Goal: Book appointment/travel/reservation

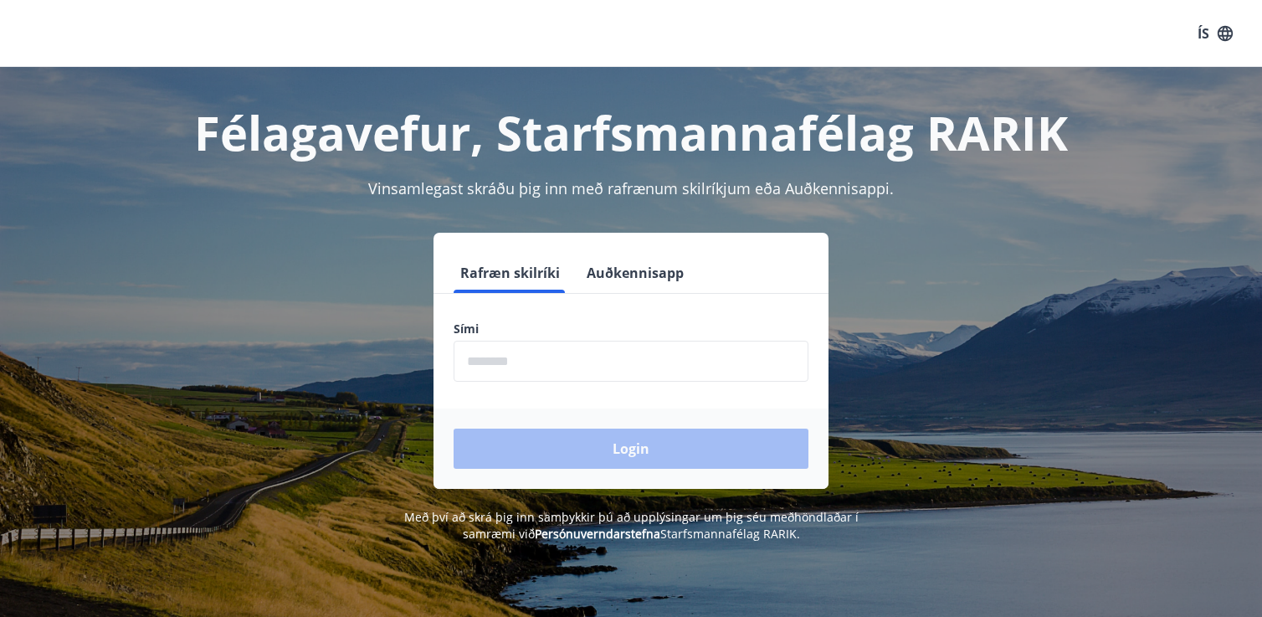
click at [536, 356] on input "phone" at bounding box center [631, 361] width 355 height 41
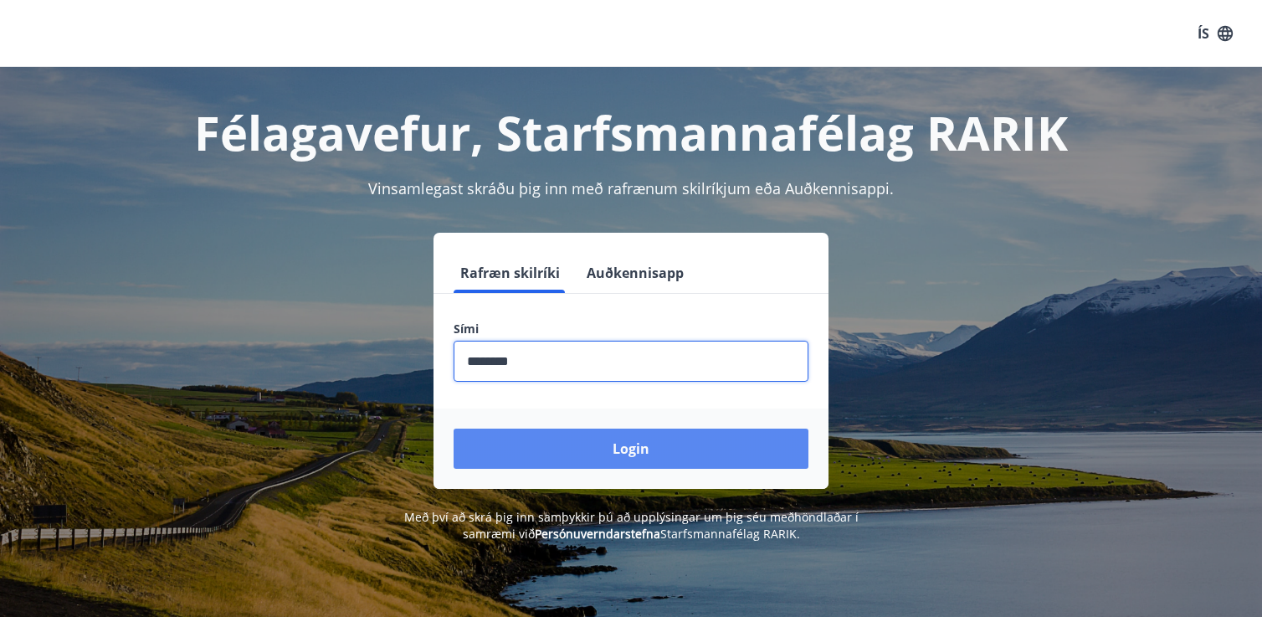
type input "********"
click at [668, 453] on button "Login" at bounding box center [631, 448] width 355 height 40
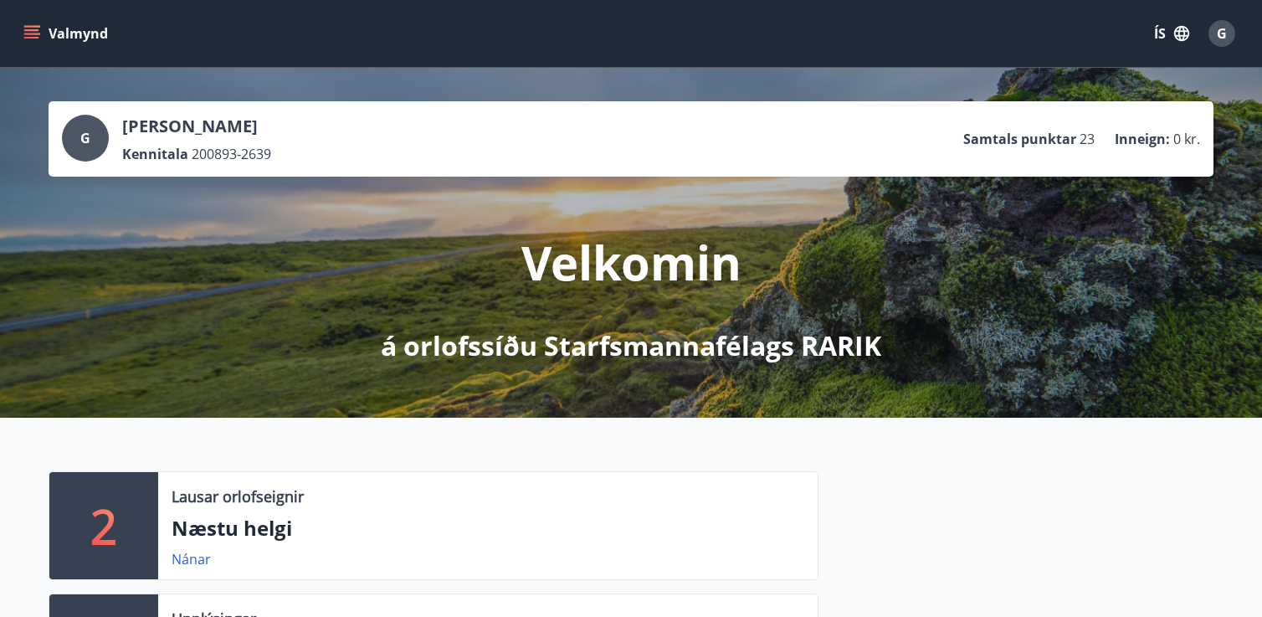
click at [33, 26] on icon "menu" at bounding box center [33, 27] width 18 height 2
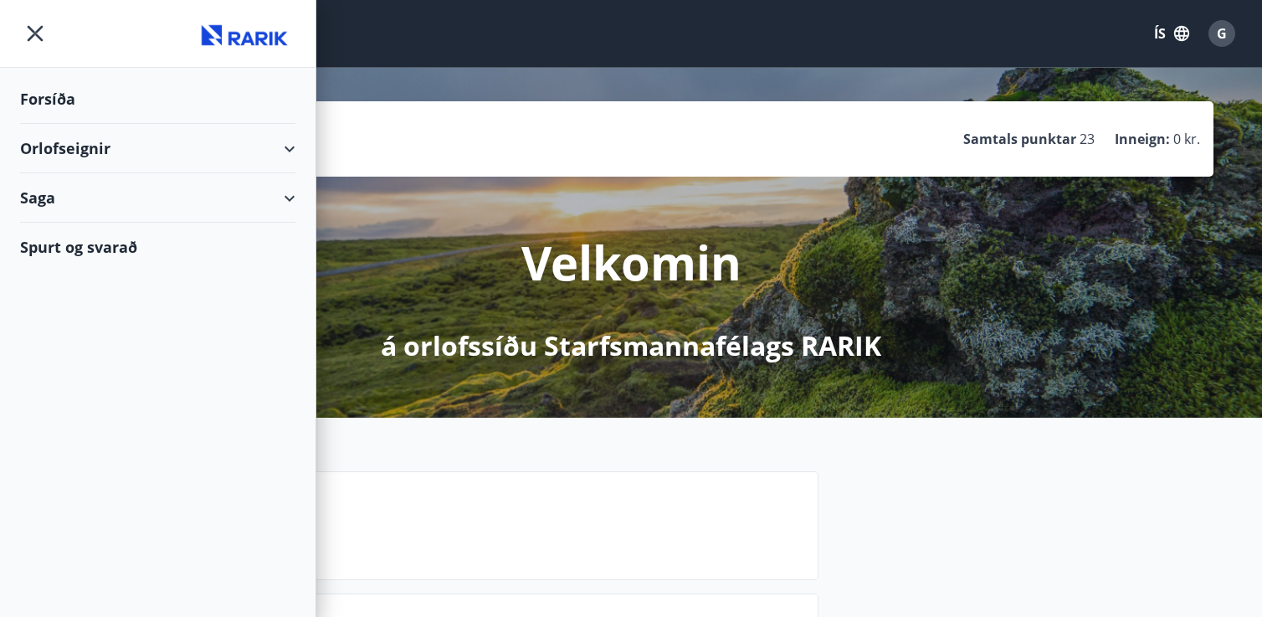
click at [110, 157] on div "Orlofseignir" at bounding box center [157, 148] width 275 height 49
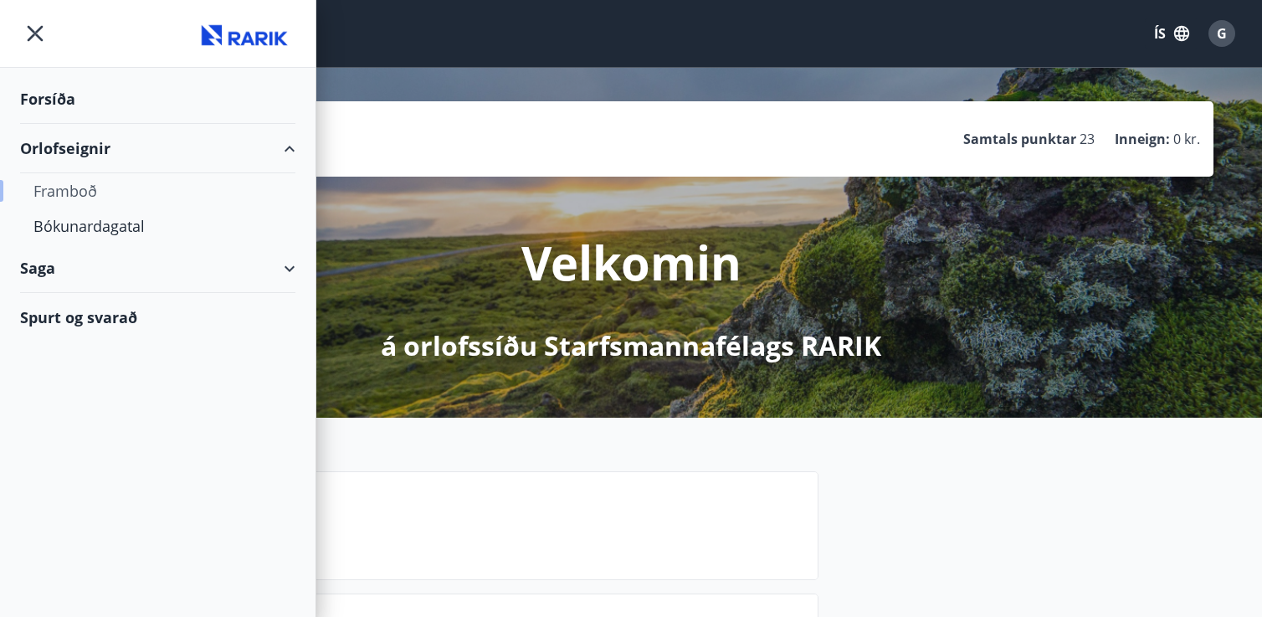
click at [83, 187] on div "Framboð" at bounding box center [157, 190] width 249 height 35
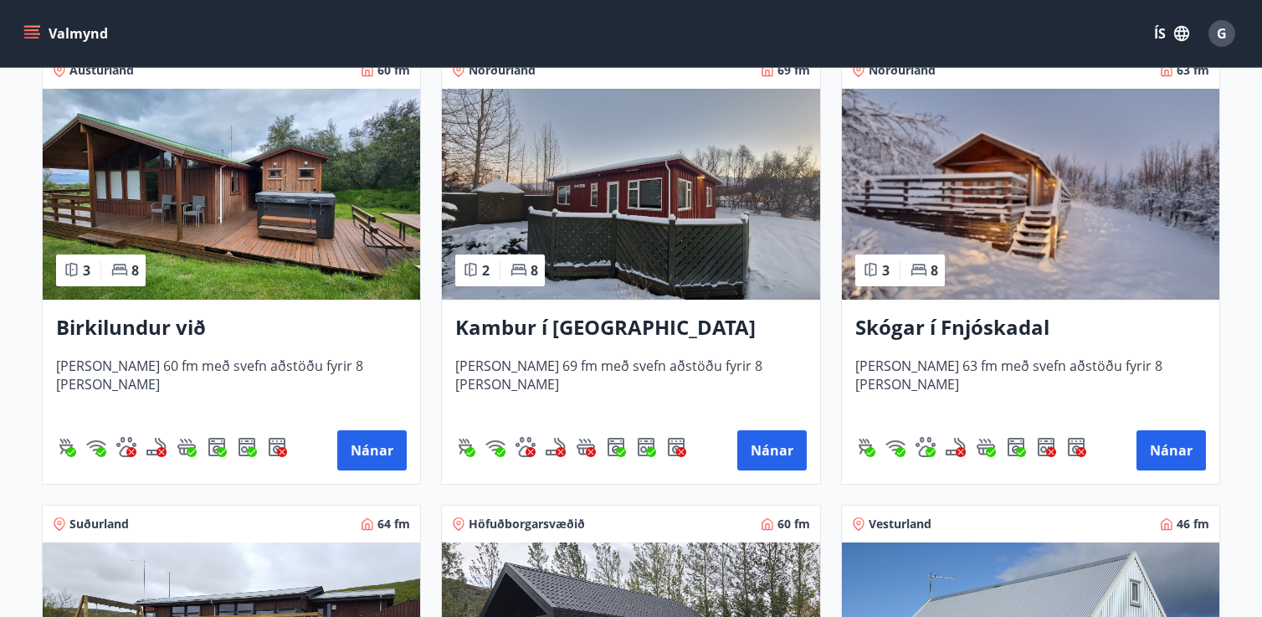
scroll to position [330, 0]
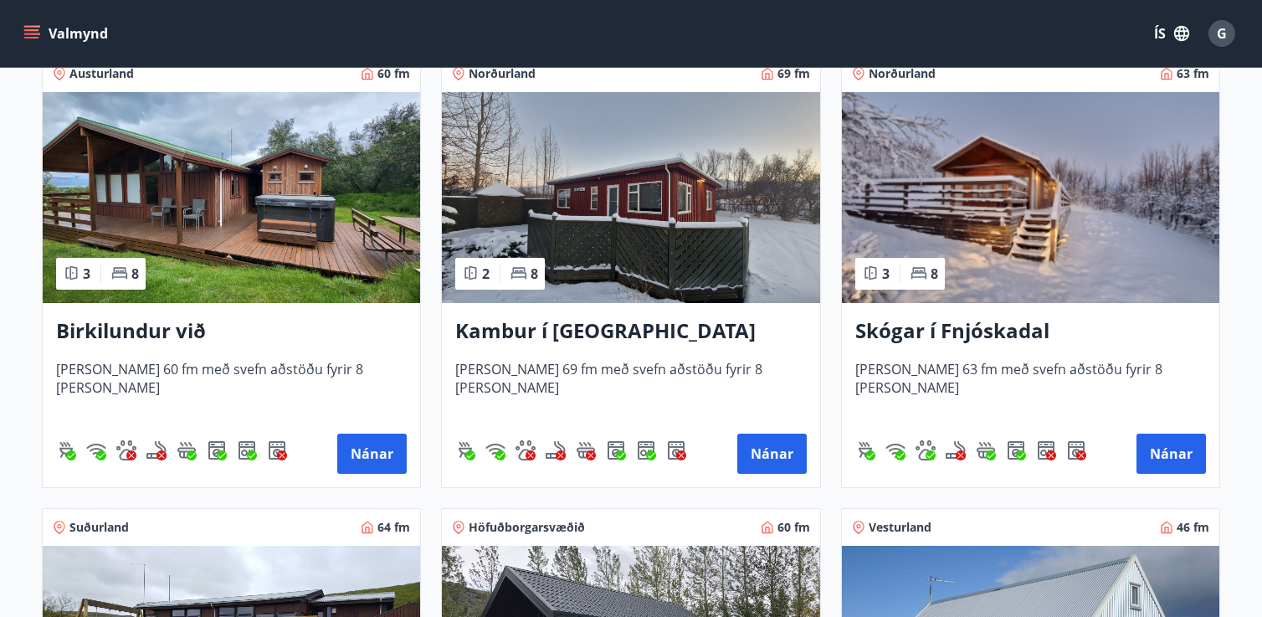
click at [1087, 212] on img at bounding box center [1030, 197] width 377 height 211
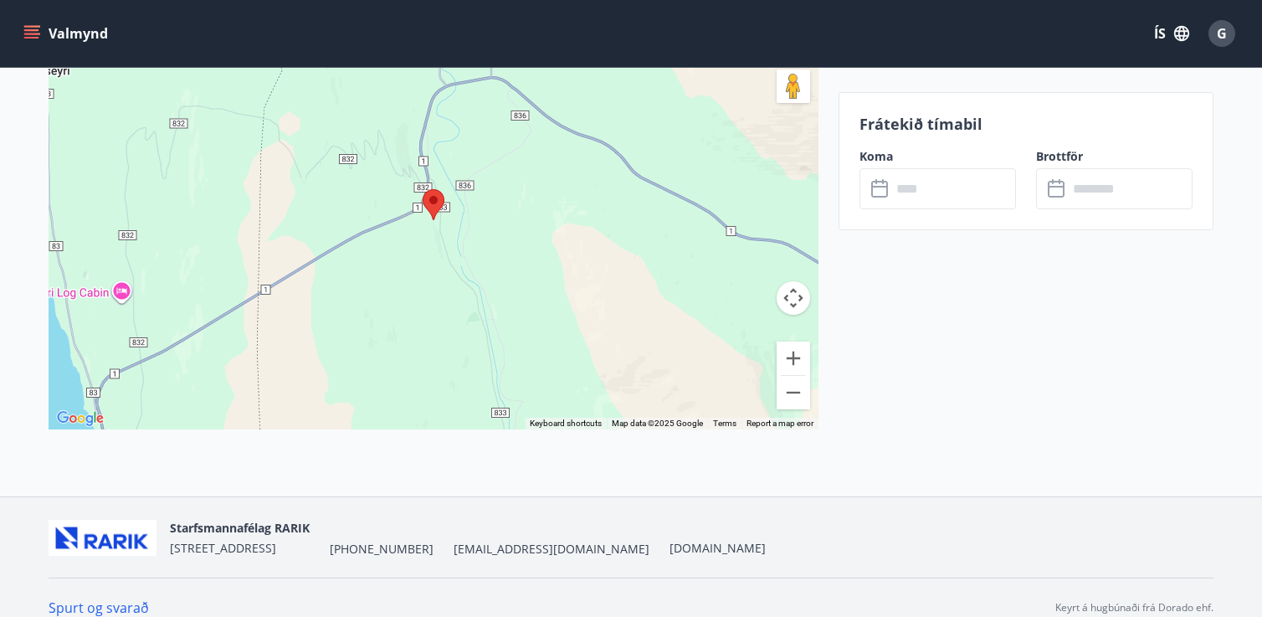
scroll to position [2820, 0]
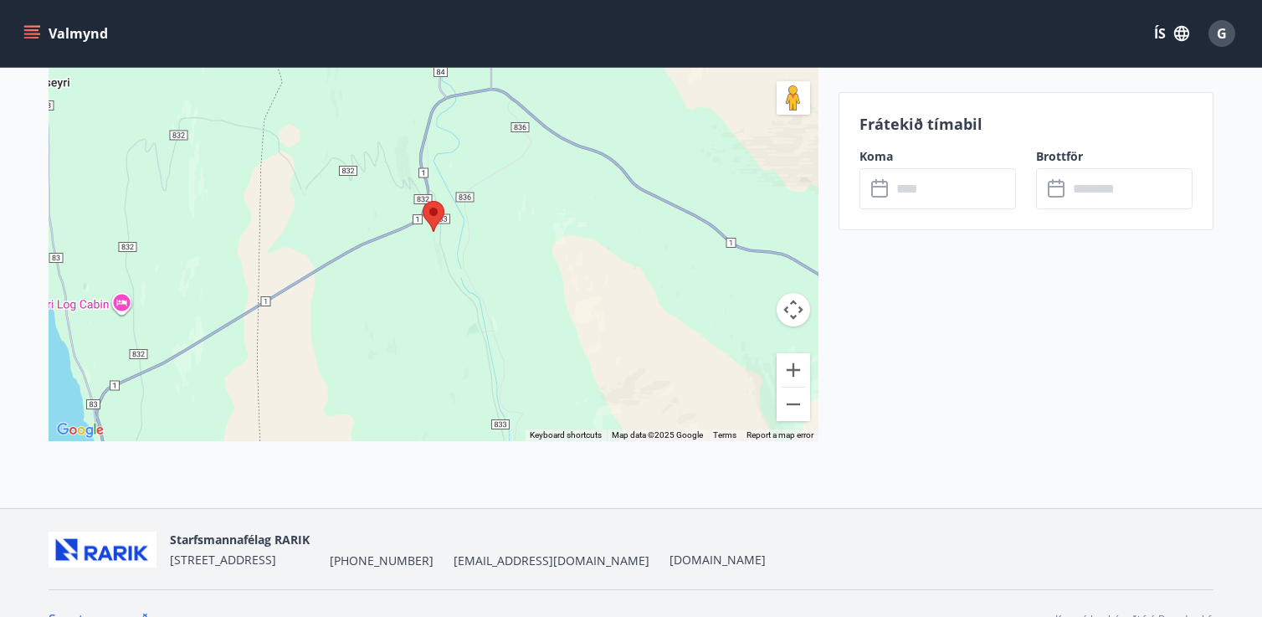
click at [973, 187] on input "text" at bounding box center [953, 188] width 125 height 41
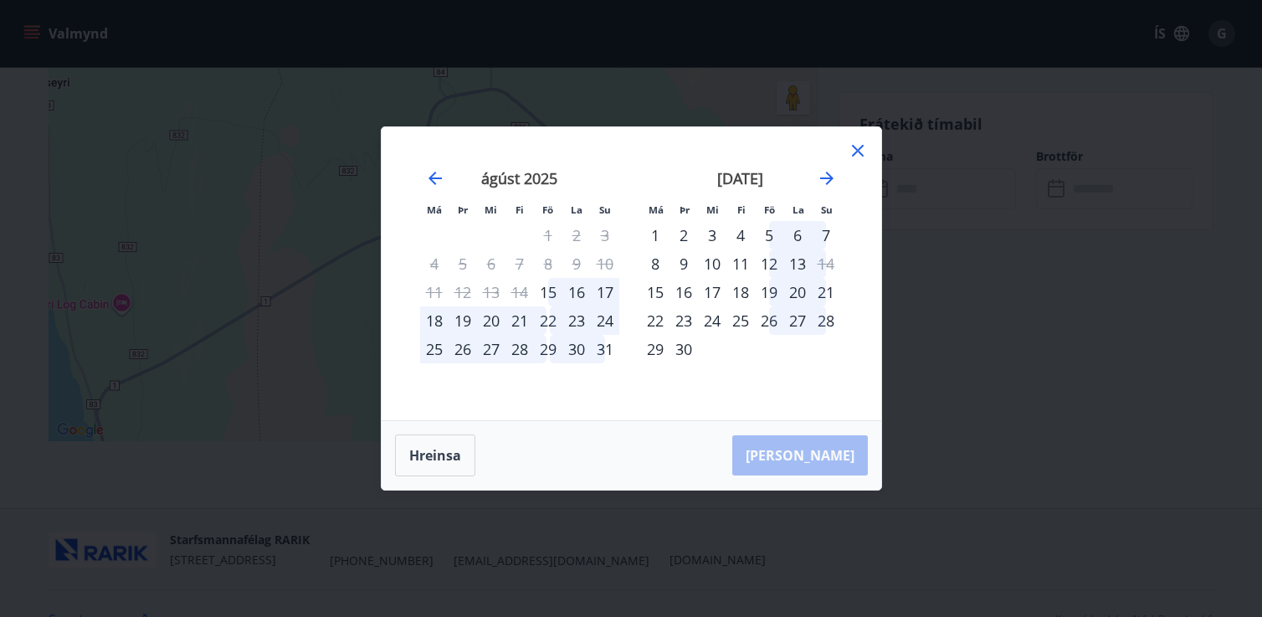
click at [547, 322] on div "22" at bounding box center [548, 320] width 28 height 28
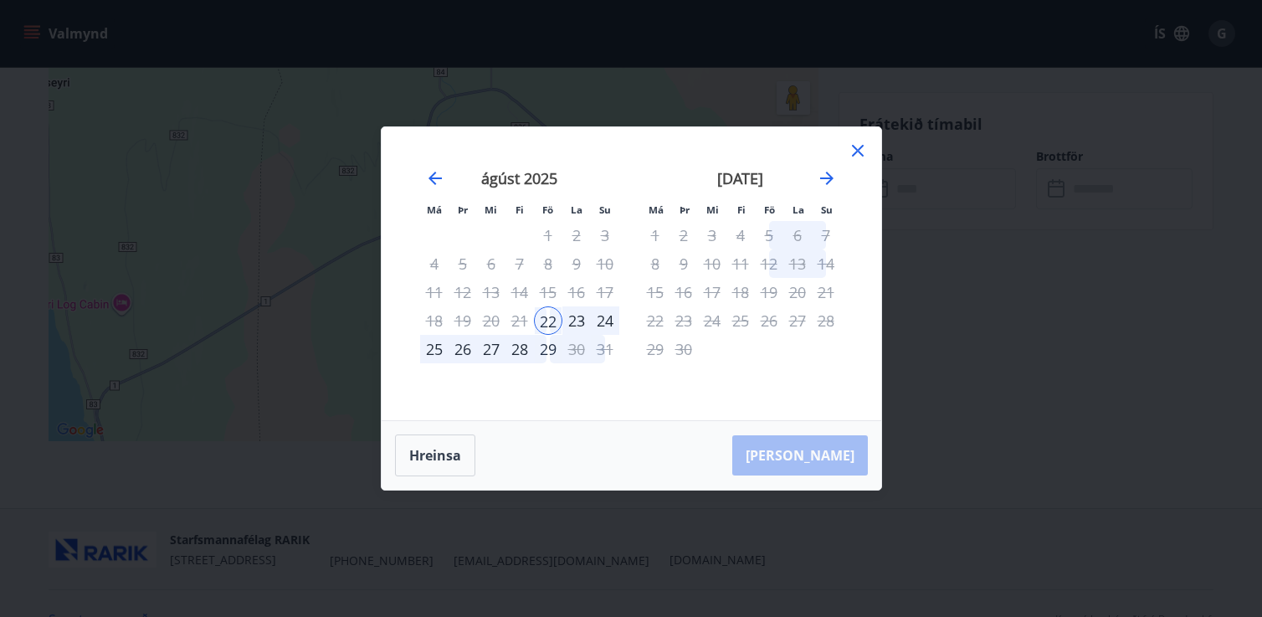
click at [543, 353] on div "29" at bounding box center [548, 349] width 28 height 28
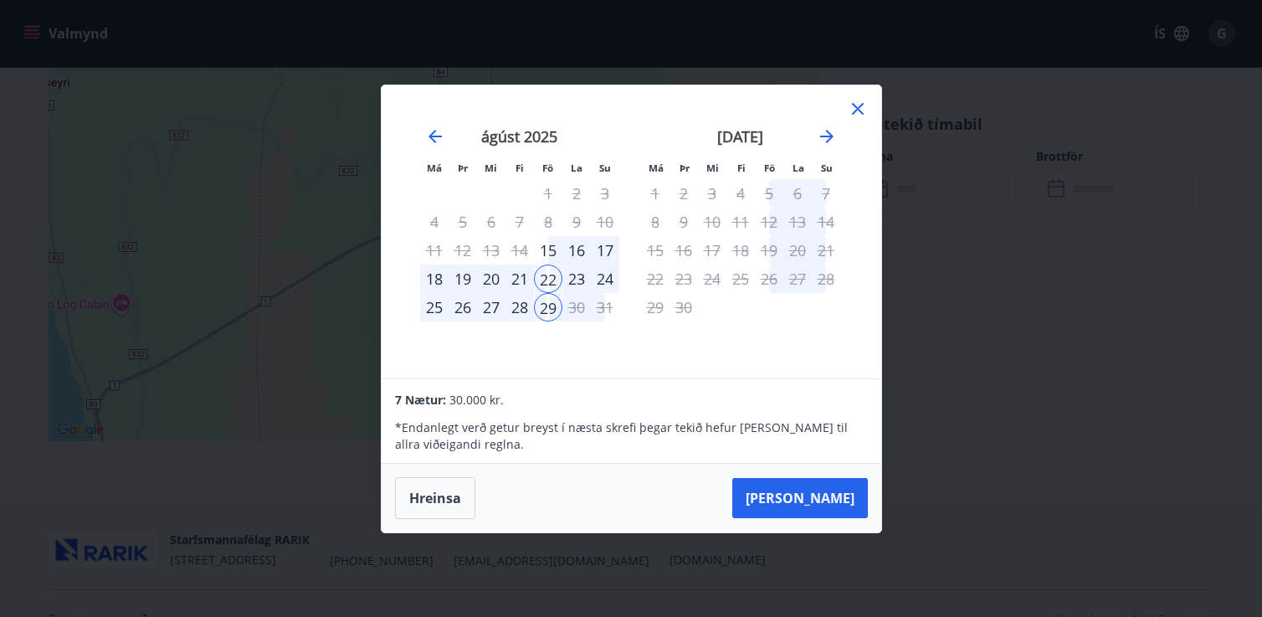
click at [860, 115] on icon at bounding box center [858, 109] width 20 height 20
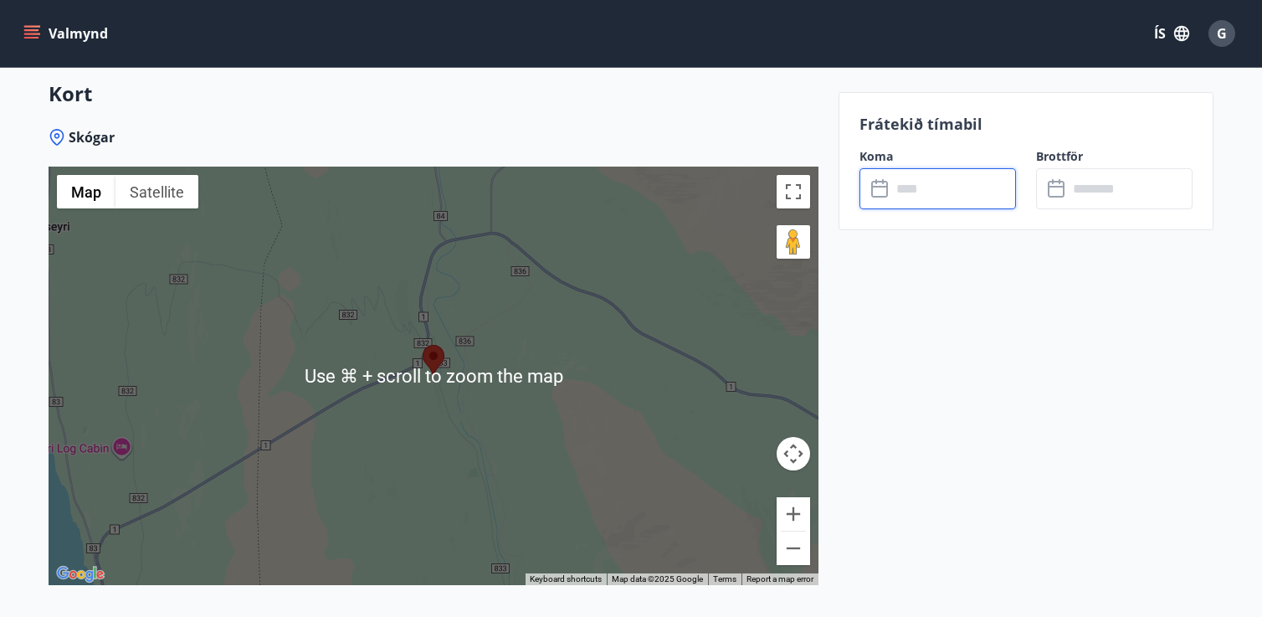
scroll to position [2685, 0]
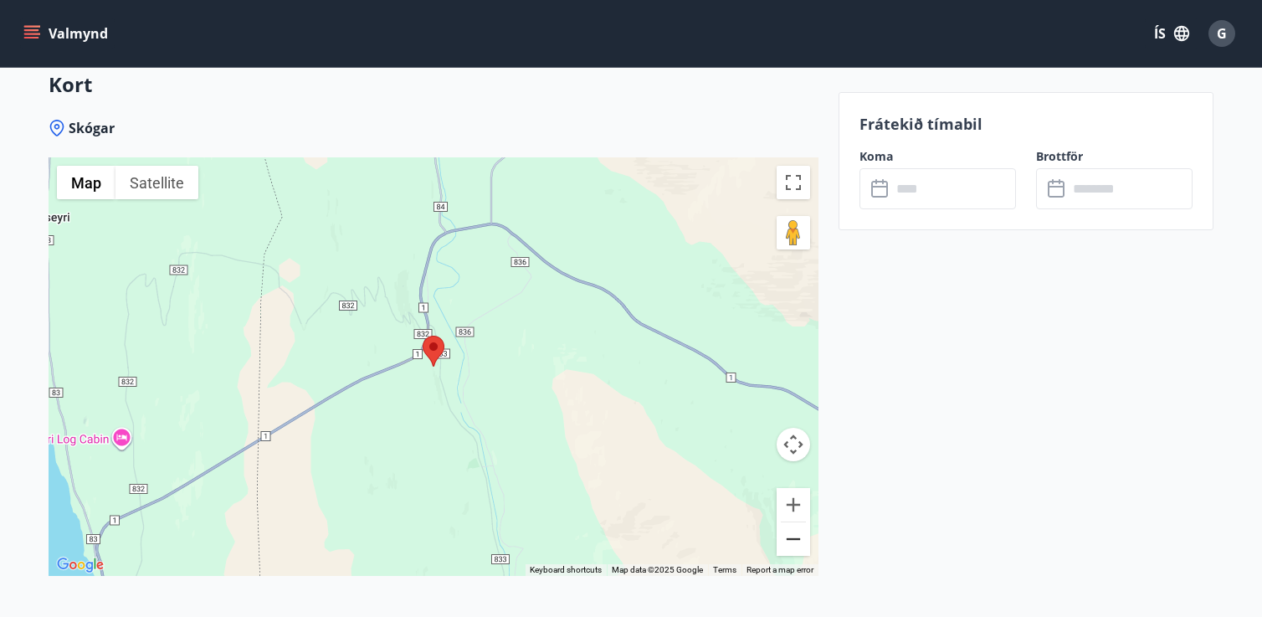
click at [795, 525] on button "Zoom out" at bounding box center [793, 538] width 33 height 33
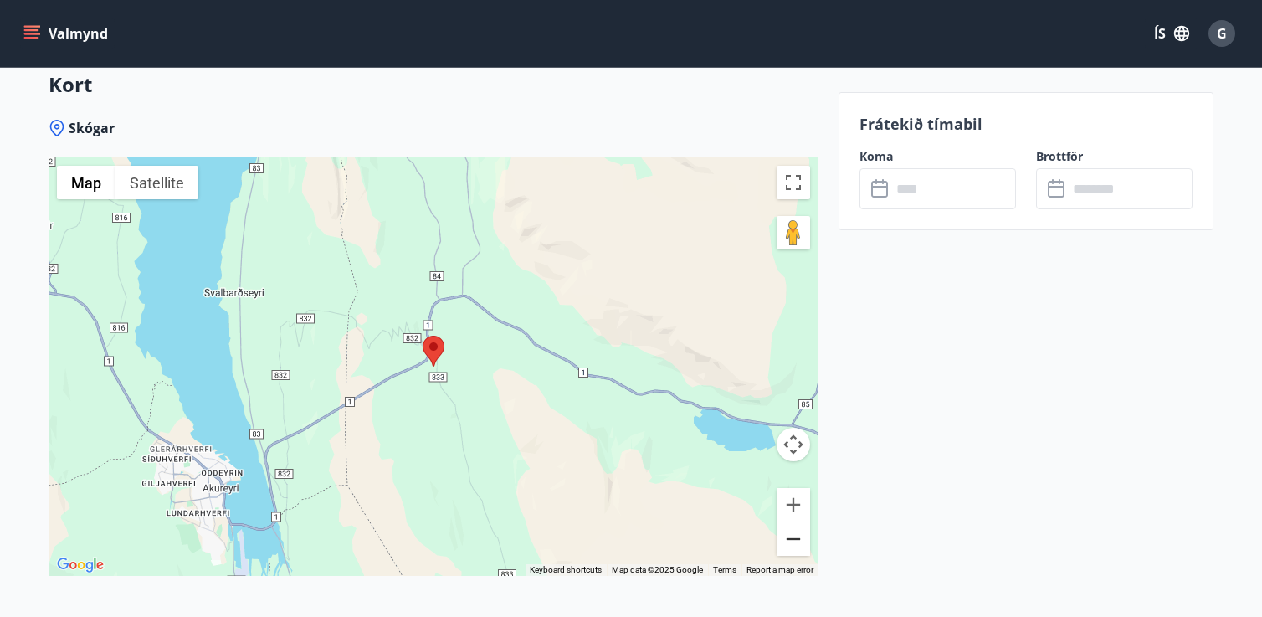
click at [796, 525] on button "Zoom out" at bounding box center [793, 538] width 33 height 33
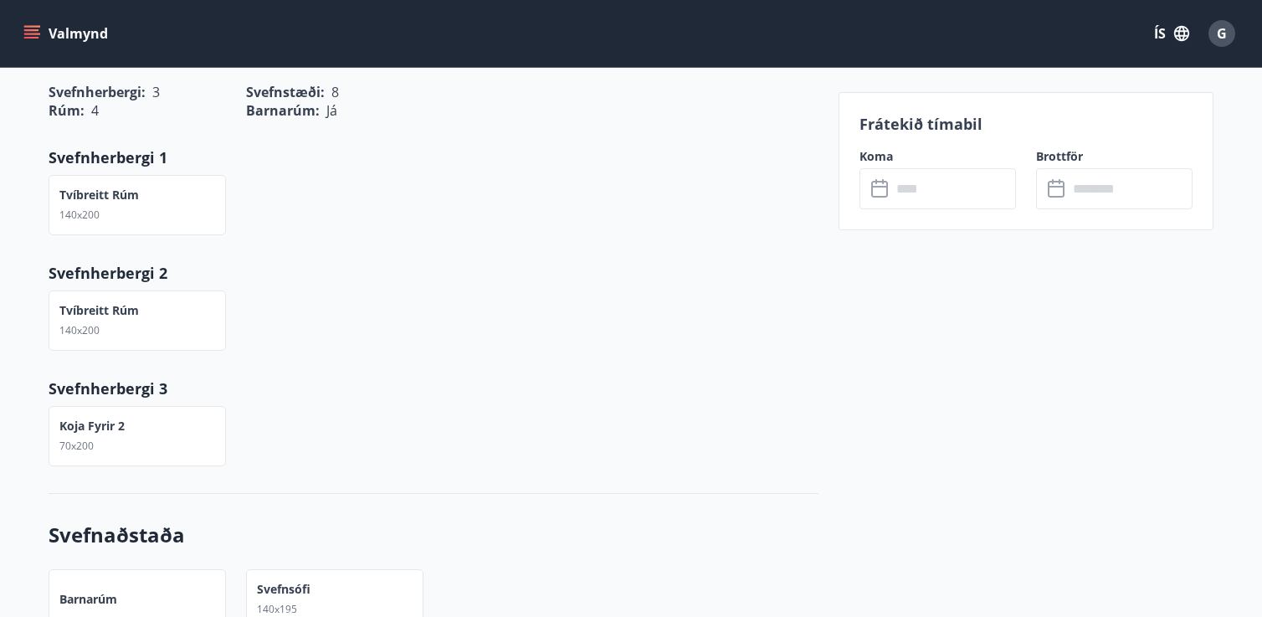
scroll to position [1073, 0]
click at [958, 195] on input "text" at bounding box center [953, 188] width 125 height 41
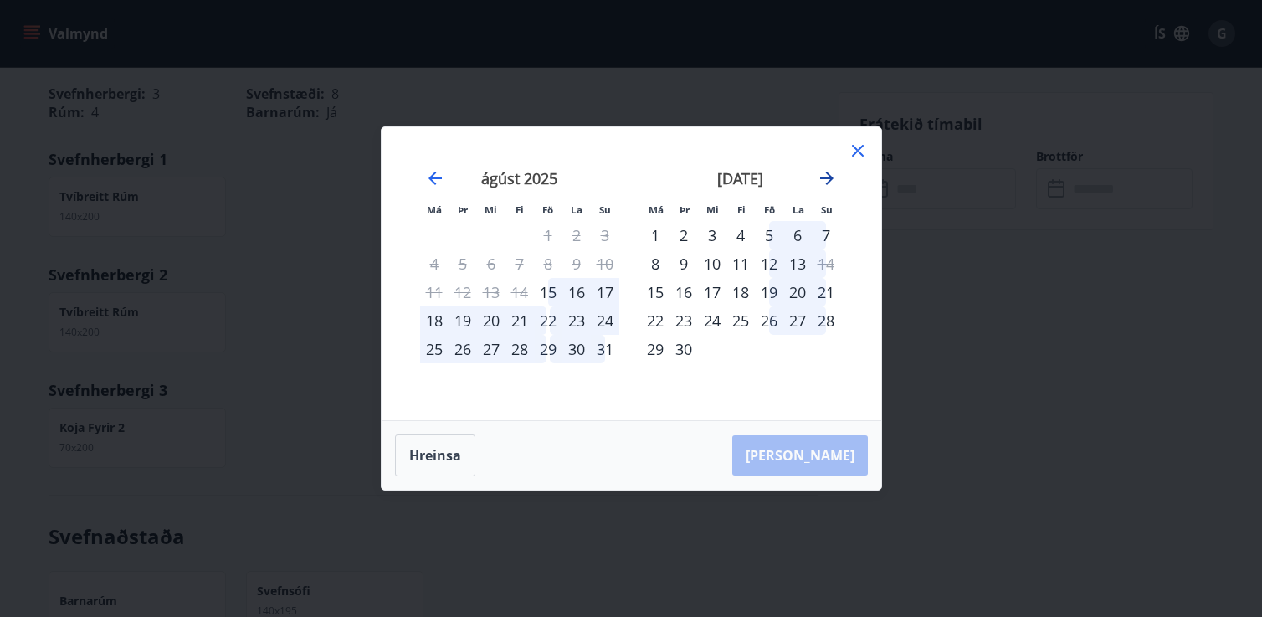
click at [824, 176] on icon "Move forward to switch to the next month." at bounding box center [827, 178] width 20 height 20
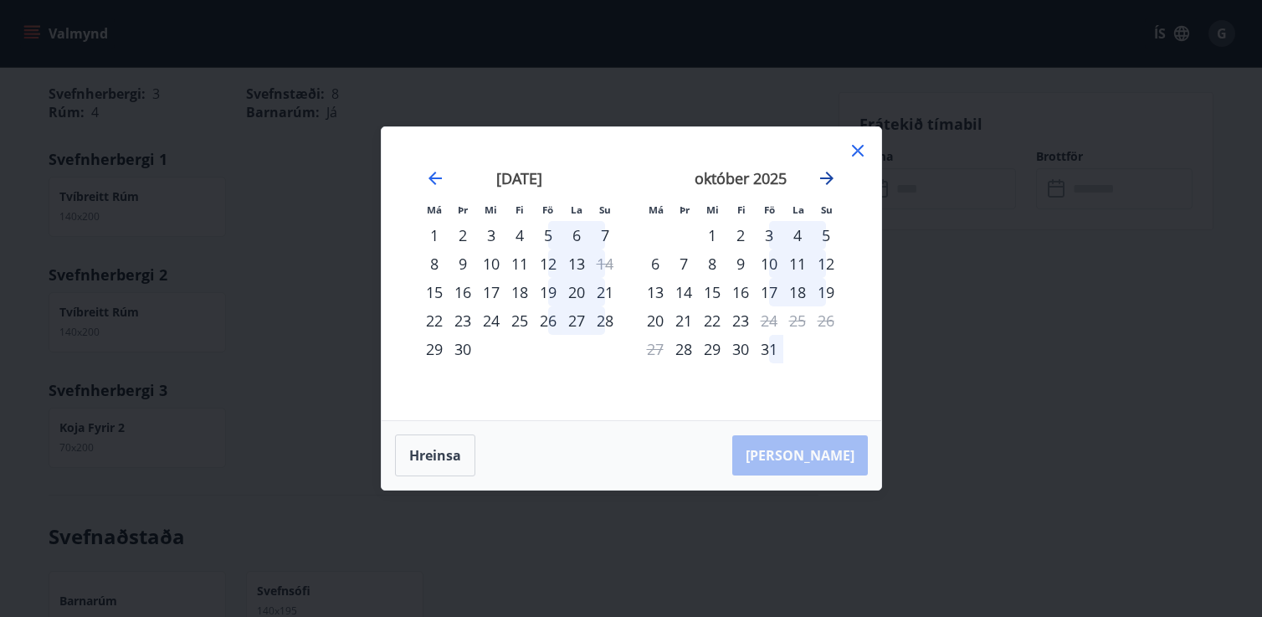
click at [825, 176] on icon "Move forward to switch to the next month." at bounding box center [827, 178] width 20 height 20
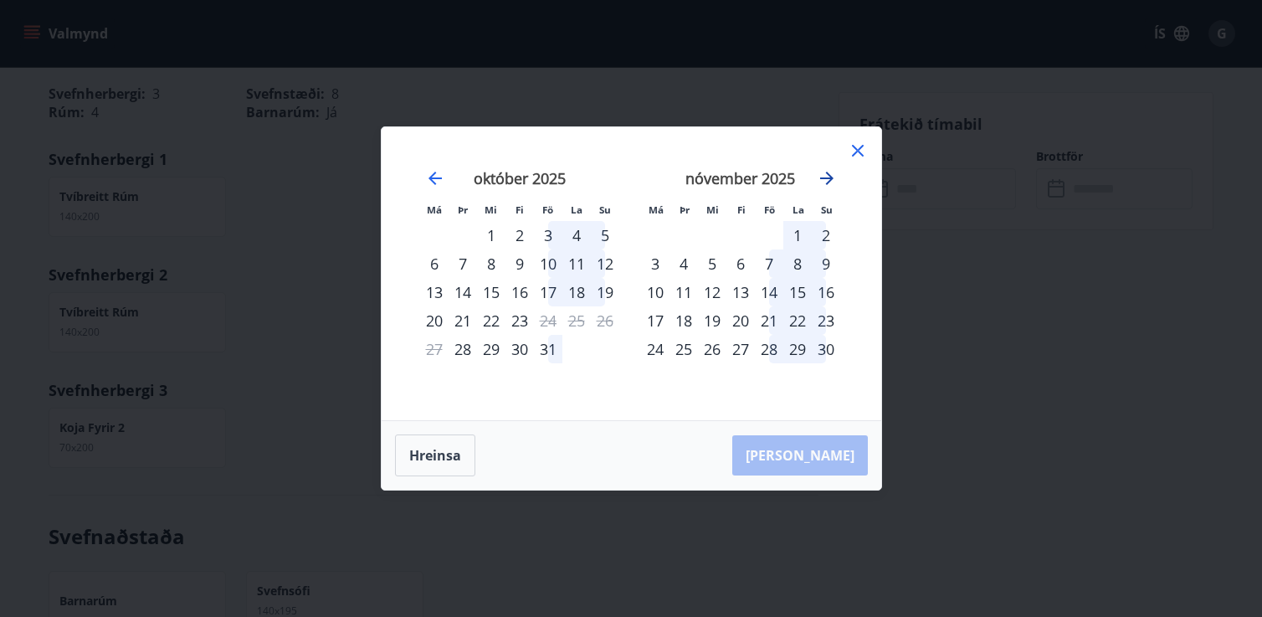
click at [826, 183] on icon "Move forward to switch to the next month." at bounding box center [826, 178] width 13 height 13
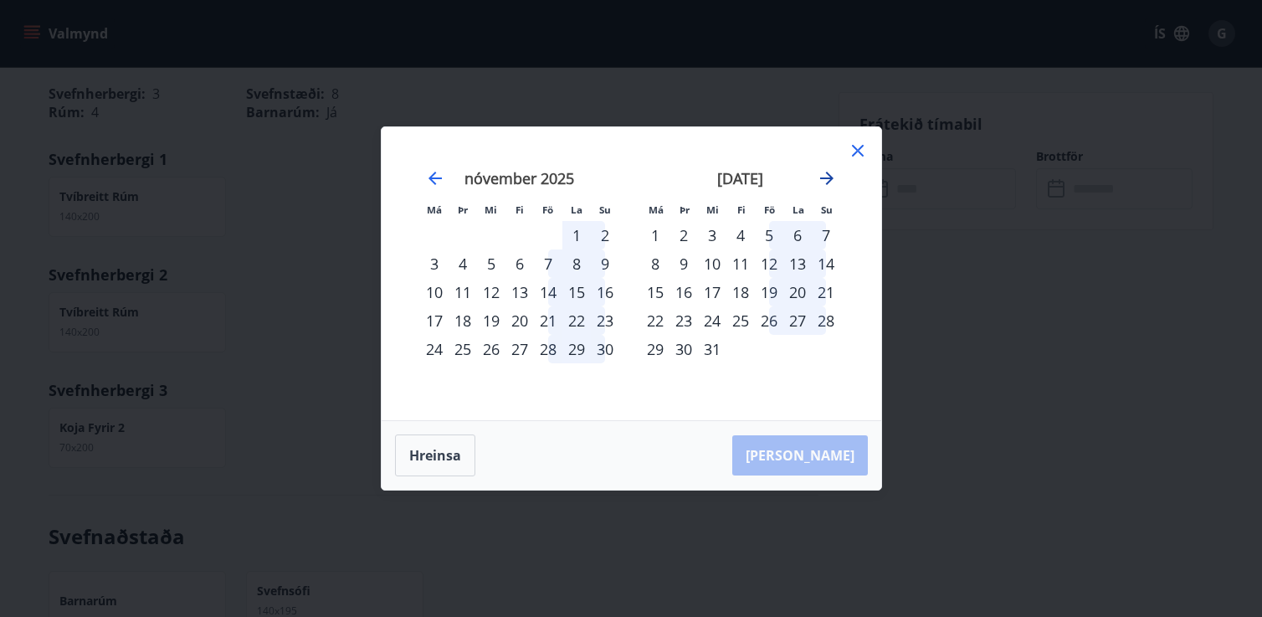
click at [826, 186] on icon "Move forward to switch to the next month." at bounding box center [827, 178] width 20 height 20
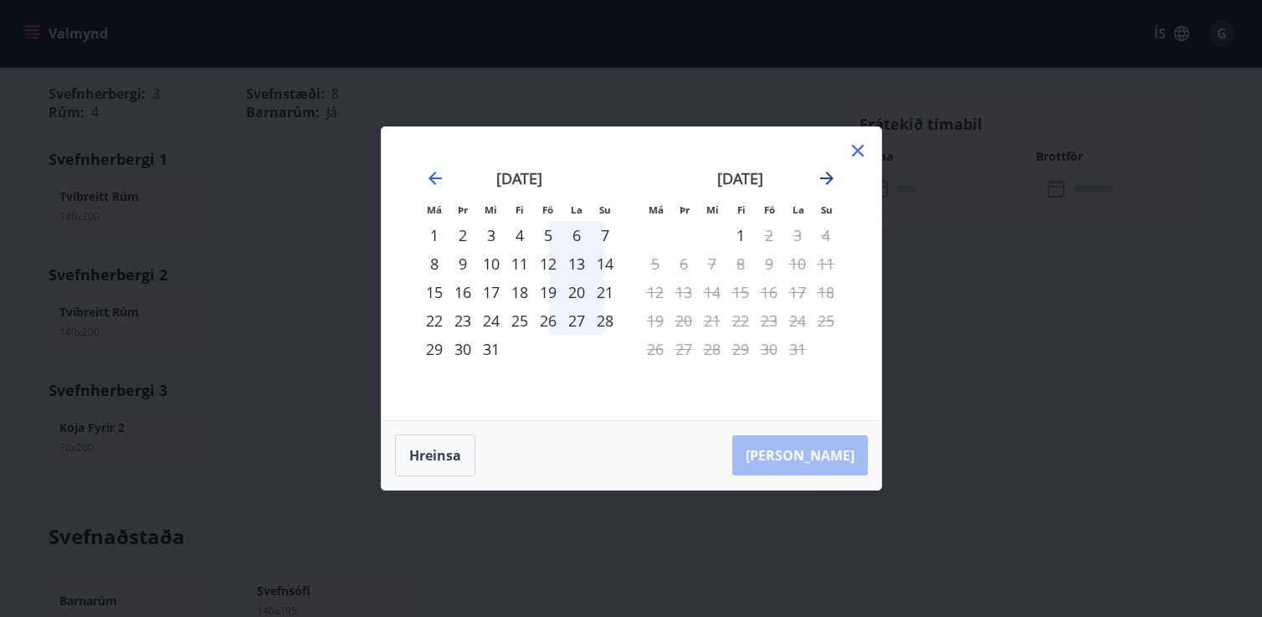
click at [826, 186] on icon "Move forward to switch to the next month." at bounding box center [827, 178] width 20 height 20
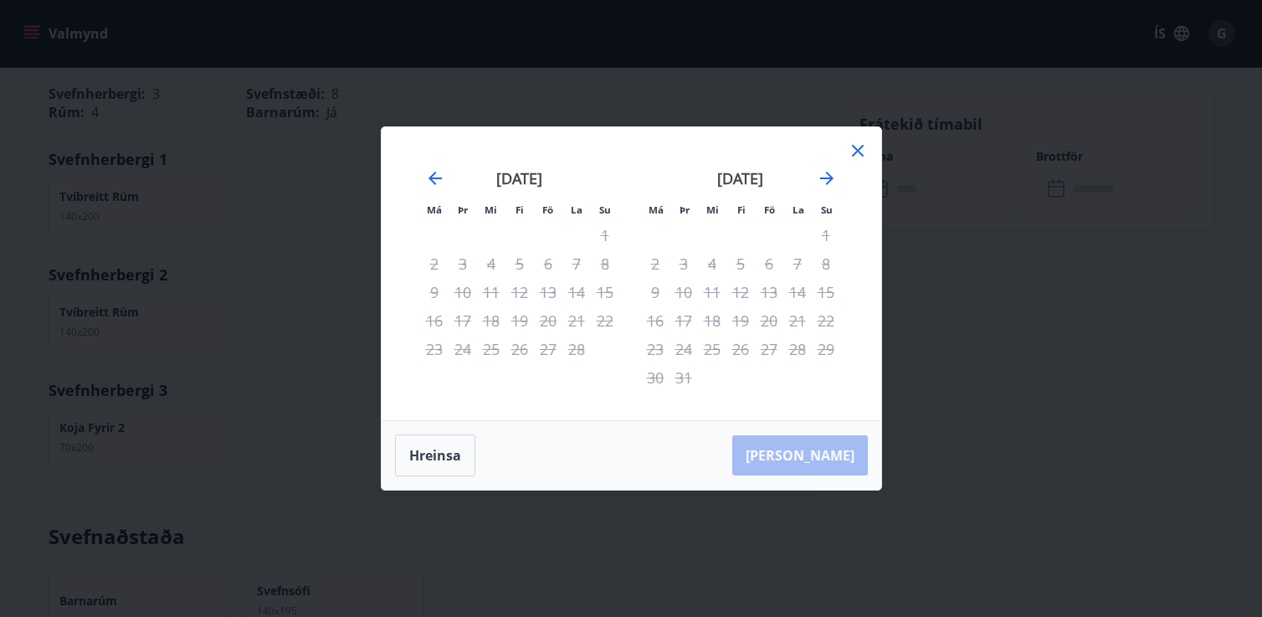
click at [860, 148] on icon at bounding box center [858, 151] width 20 height 20
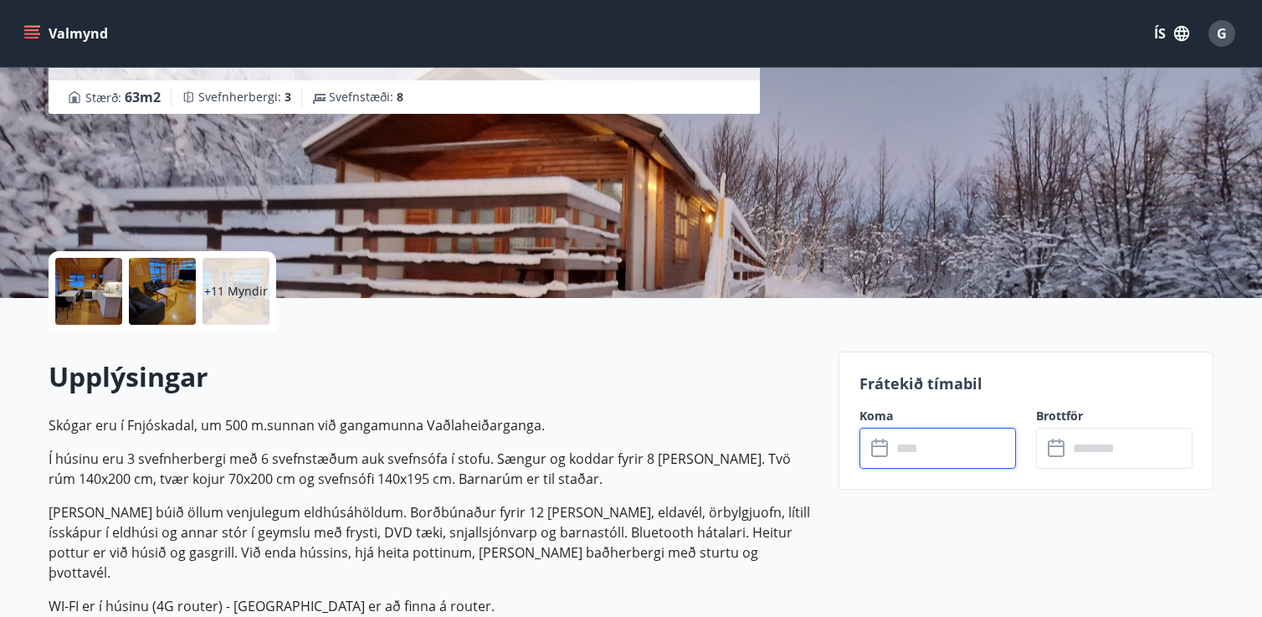
scroll to position [0, 0]
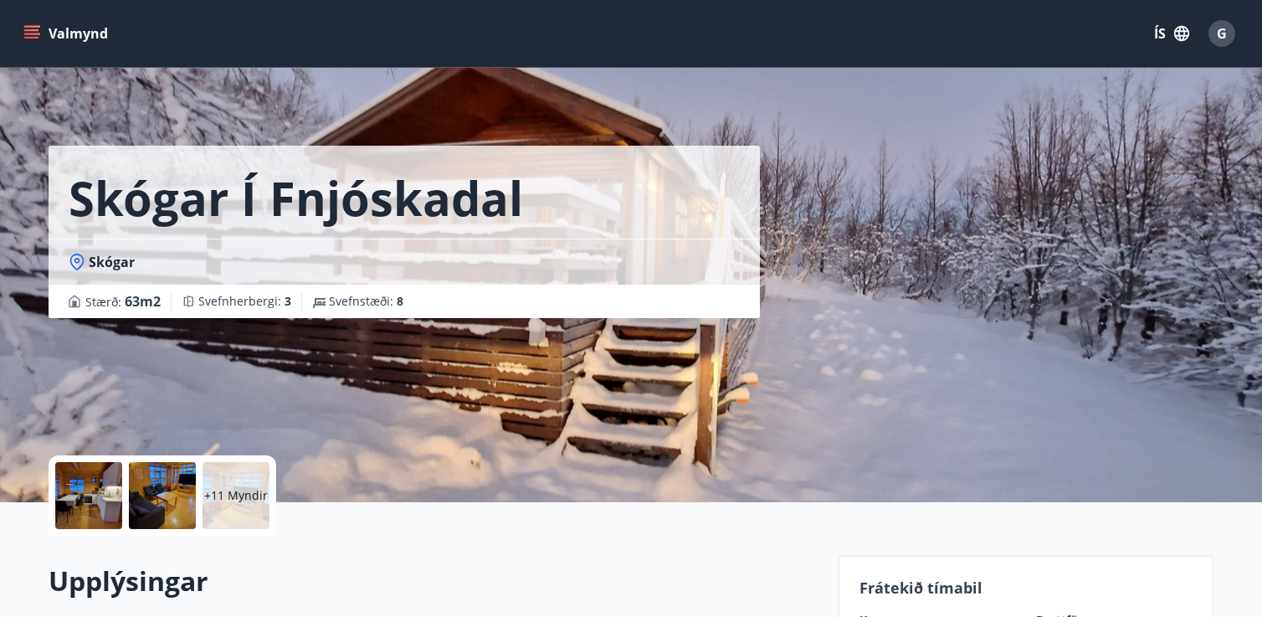
click at [240, 492] on p "+11 Myndir" at bounding box center [236, 495] width 64 height 17
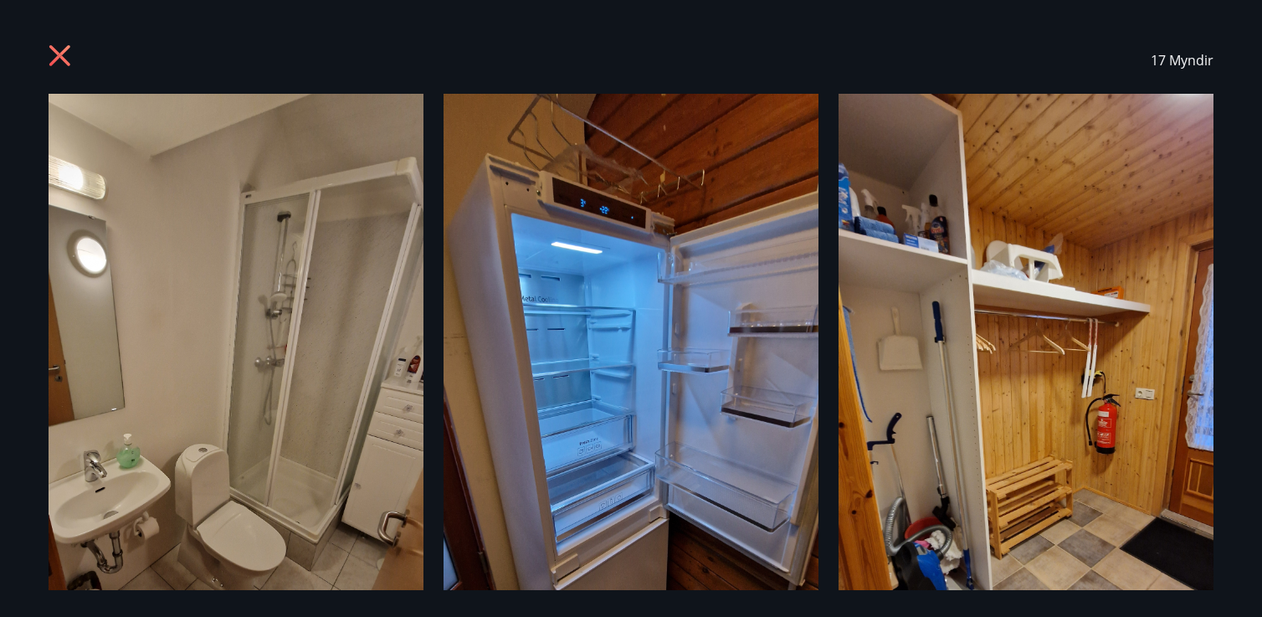
click at [58, 60] on icon at bounding box center [62, 57] width 27 height 27
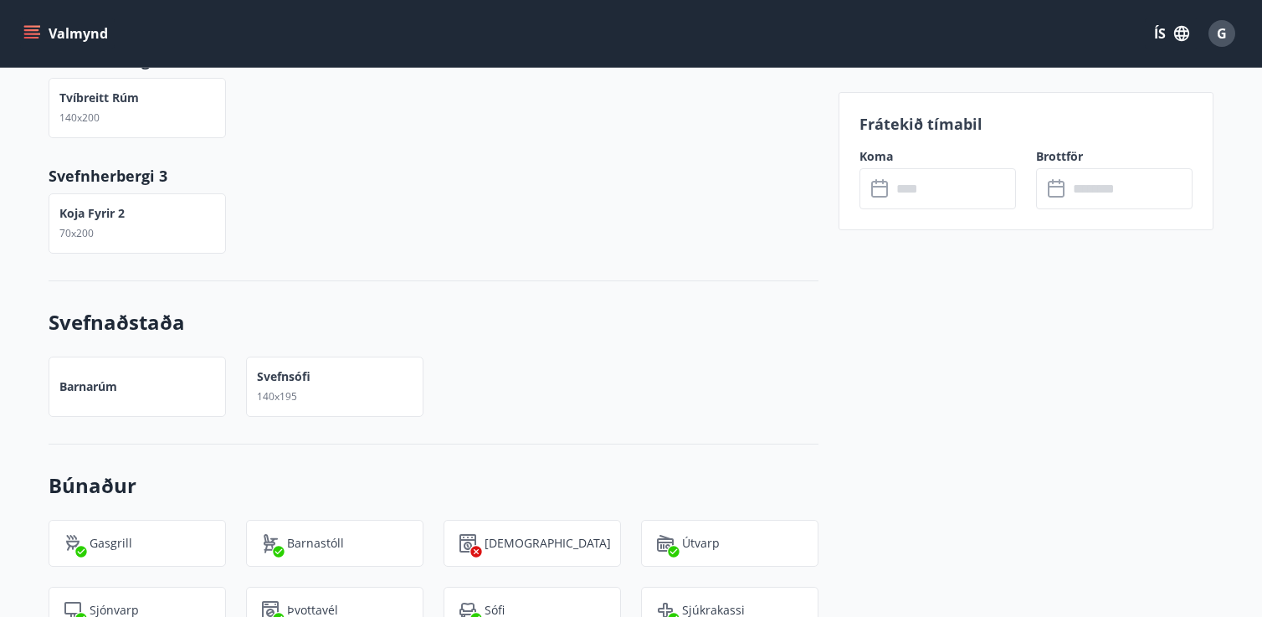
scroll to position [1243, 0]
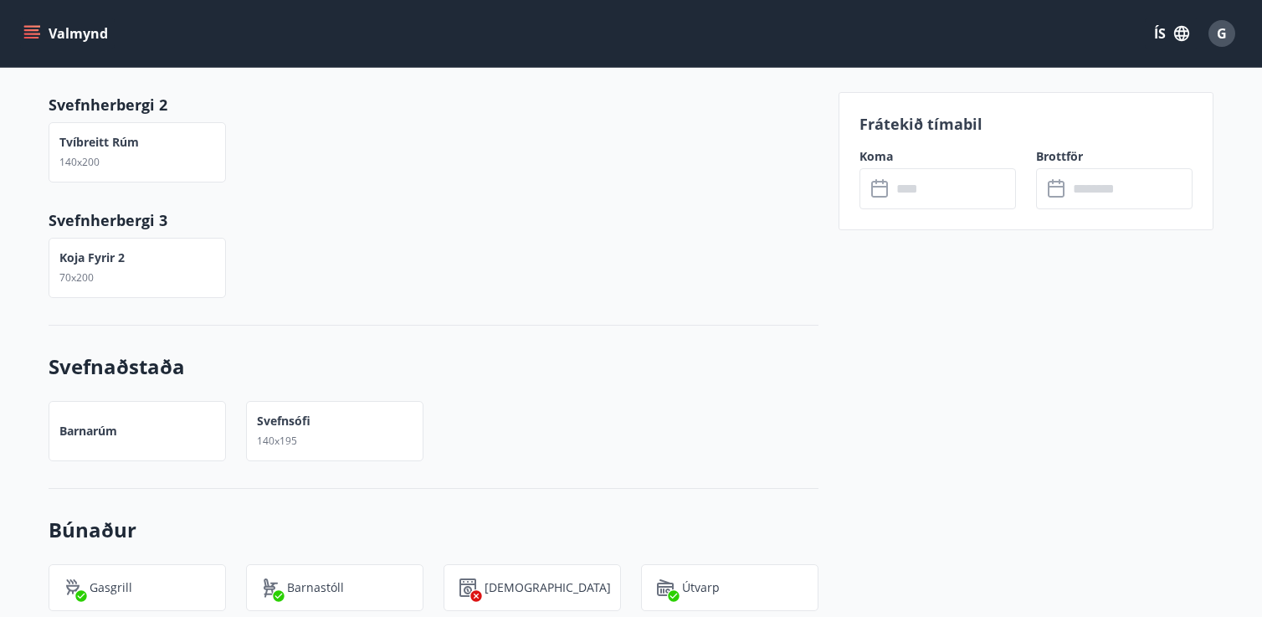
click at [951, 196] on input "text" at bounding box center [953, 188] width 125 height 41
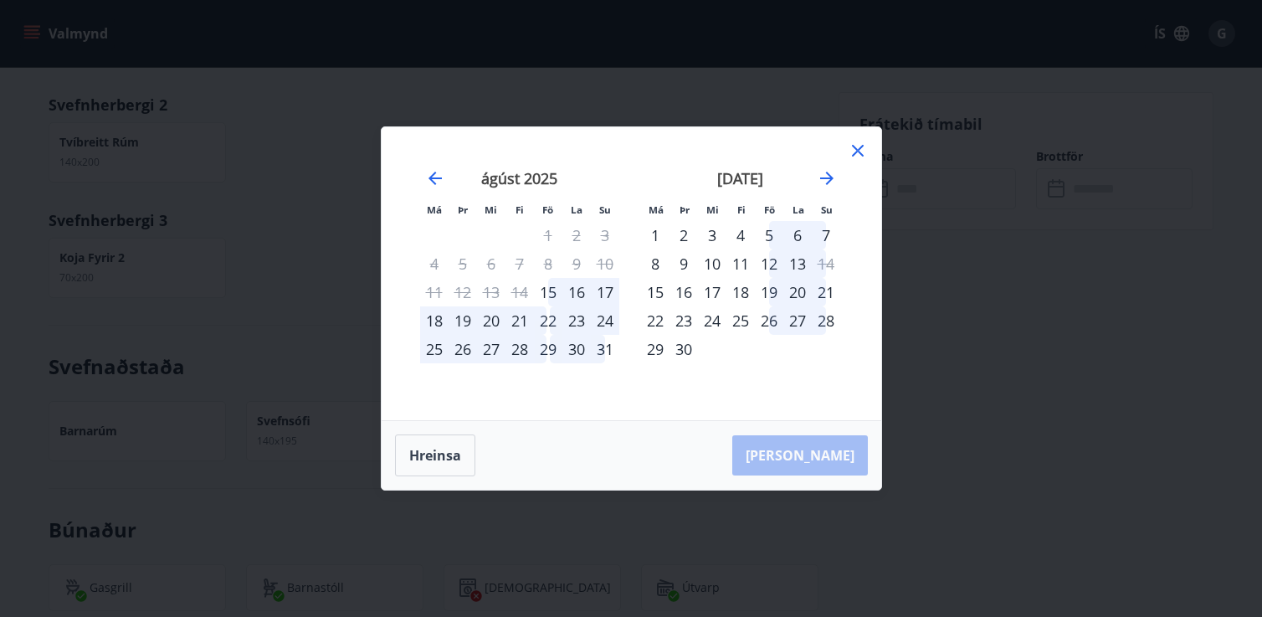
click at [551, 322] on div "22" at bounding box center [548, 320] width 28 height 28
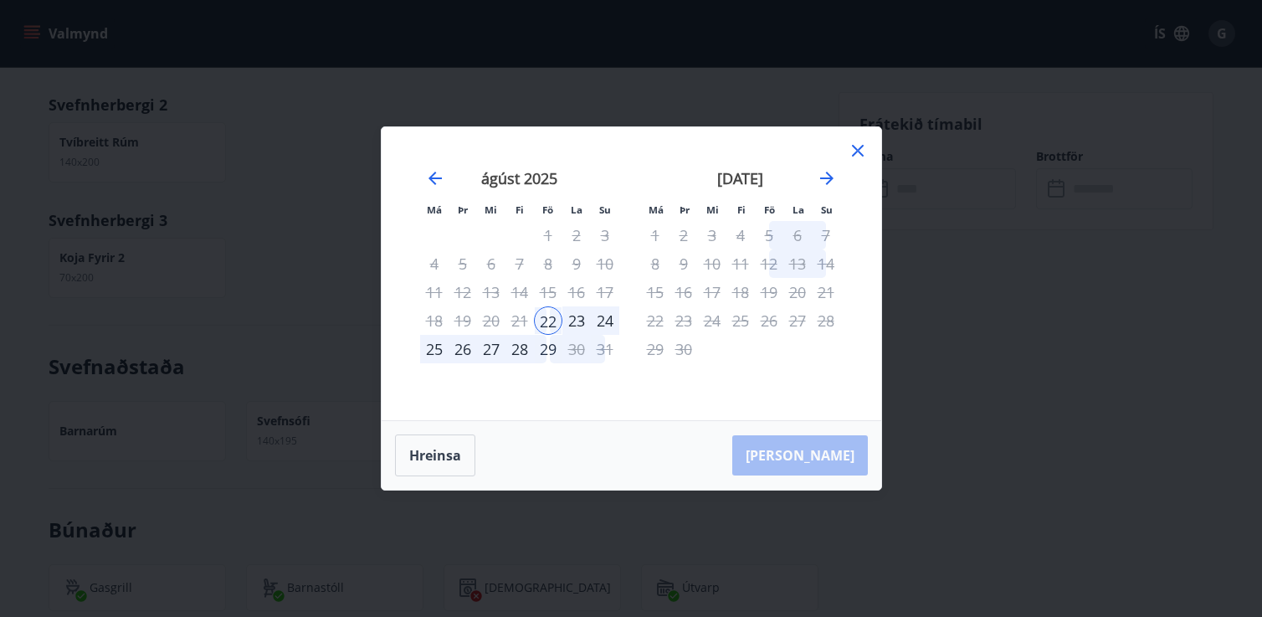
click at [548, 351] on div "29" at bounding box center [548, 349] width 28 height 28
